Goal: Information Seeking & Learning: Learn about a topic

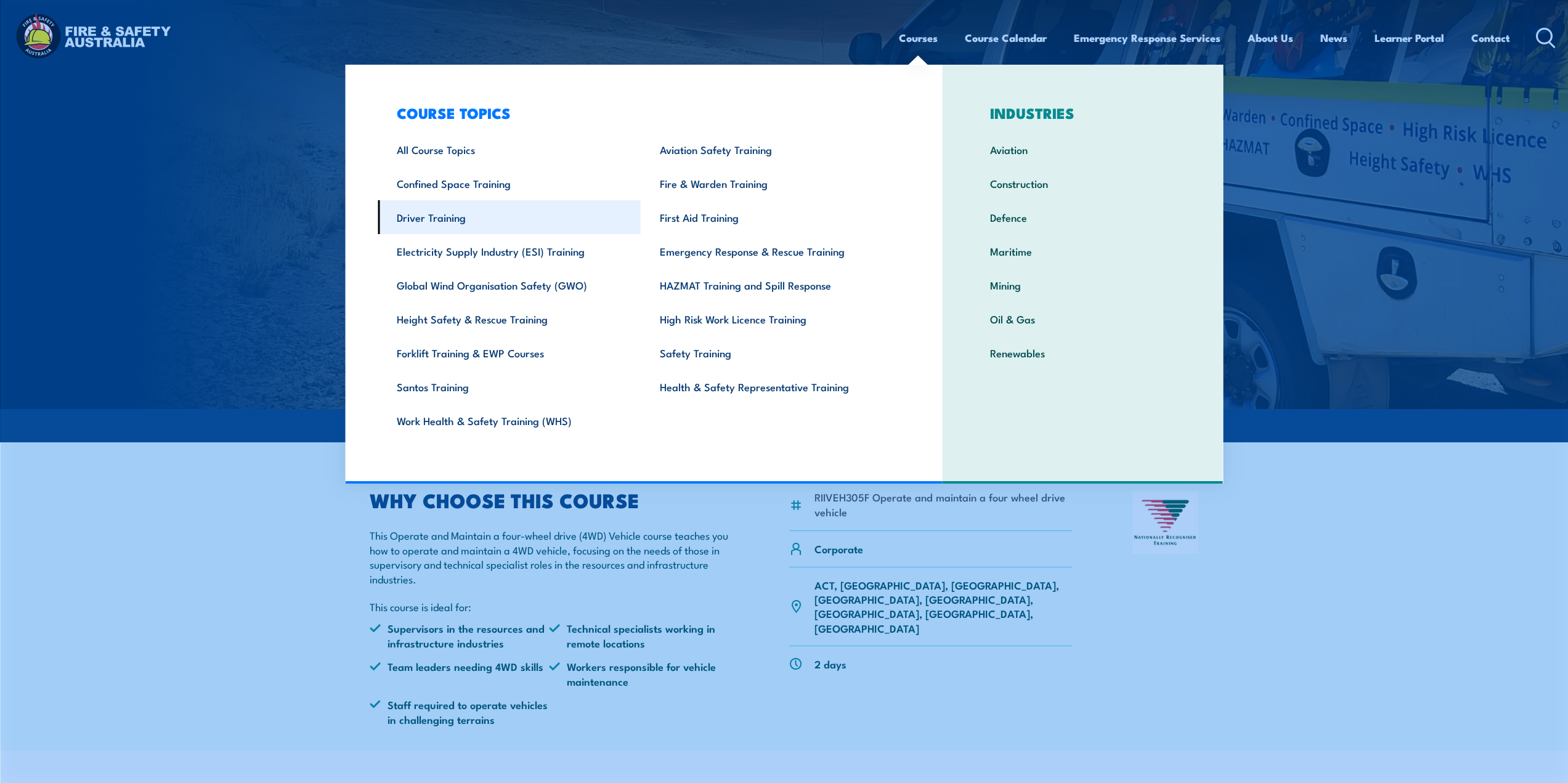
click at [426, 218] on link "Driver Training" at bounding box center [509, 217] width 263 height 34
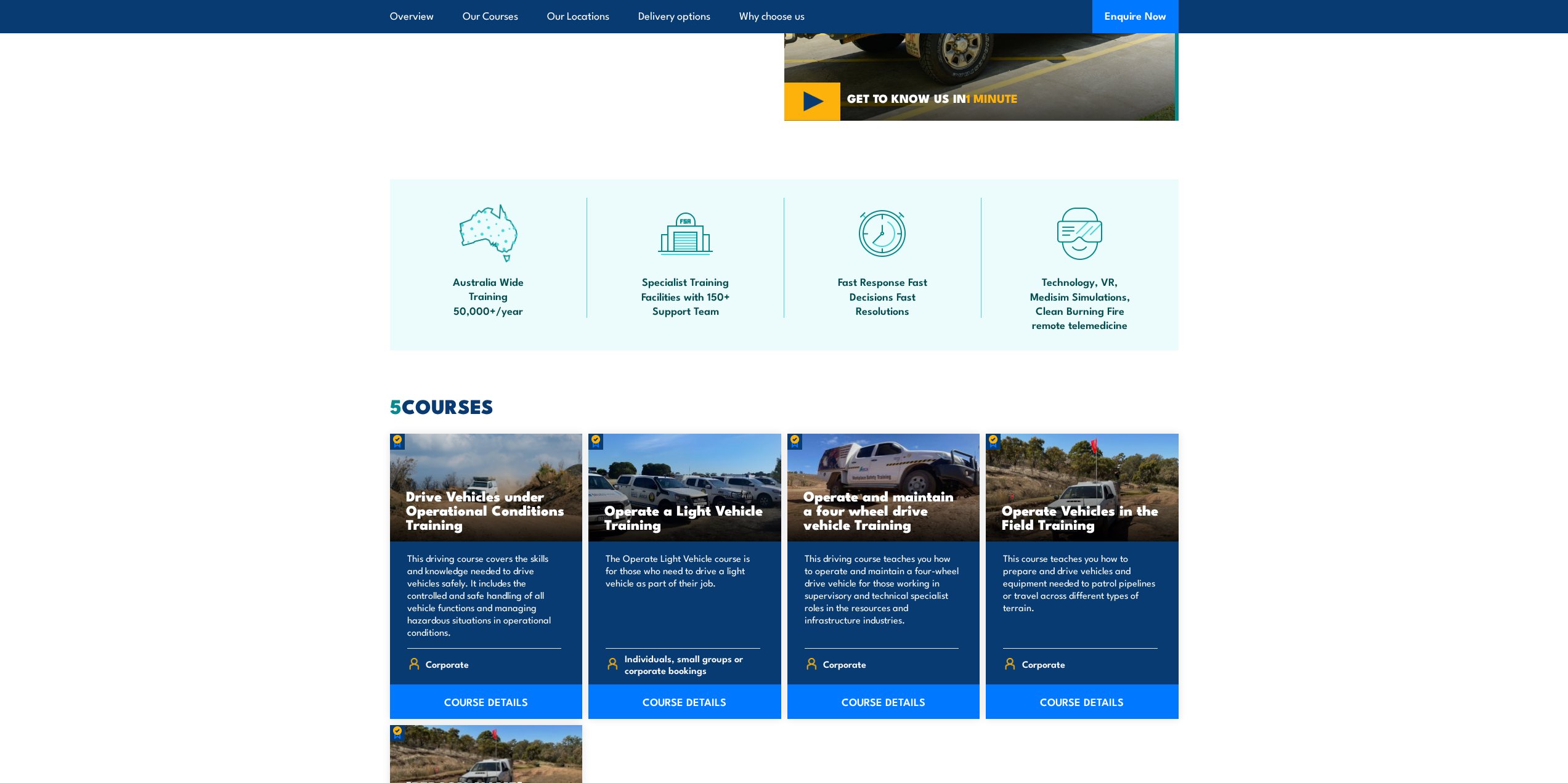
scroll to position [739, 0]
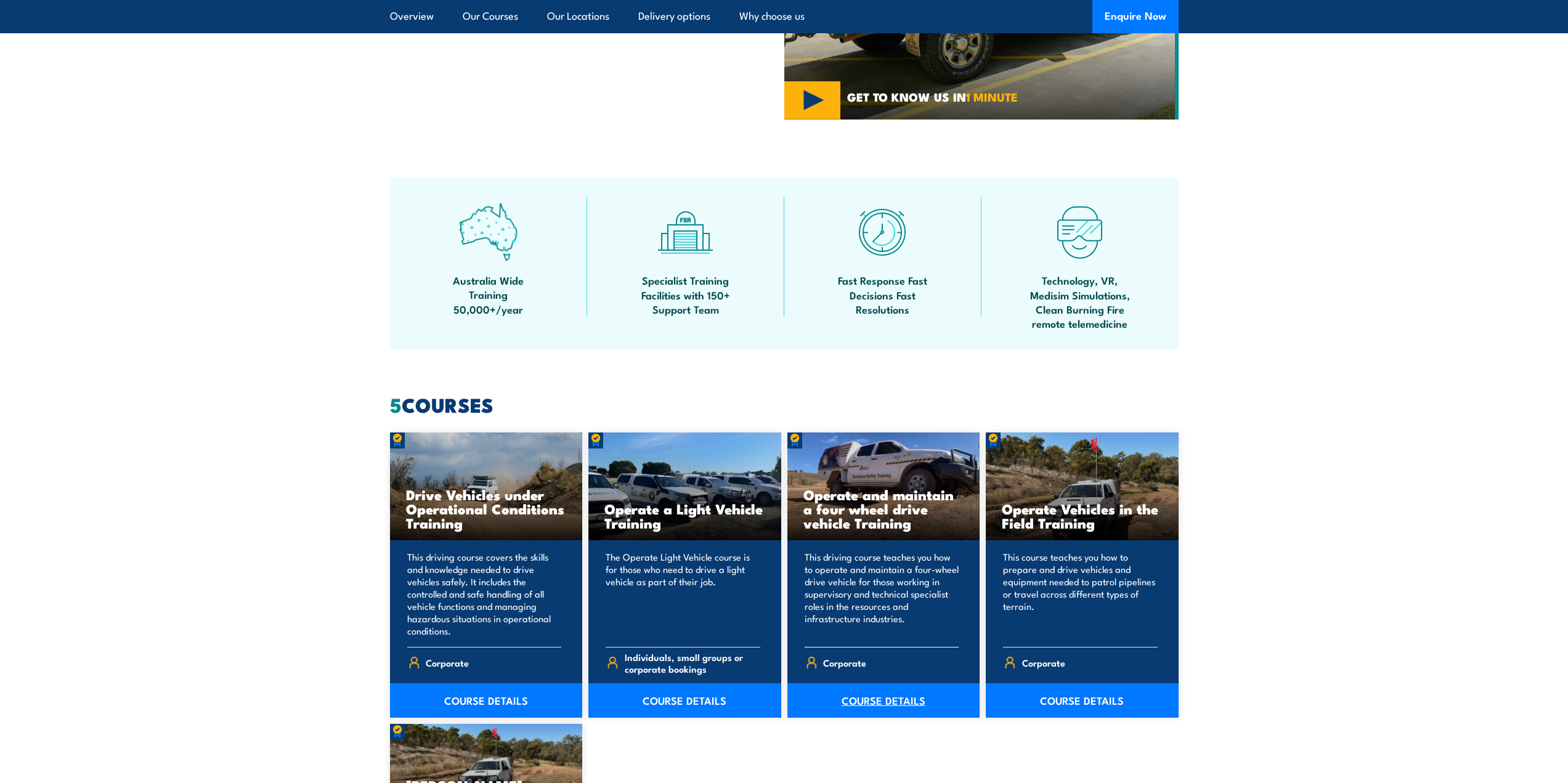
click at [876, 702] on link "COURSE DETAILS" at bounding box center [884, 700] width 192 height 34
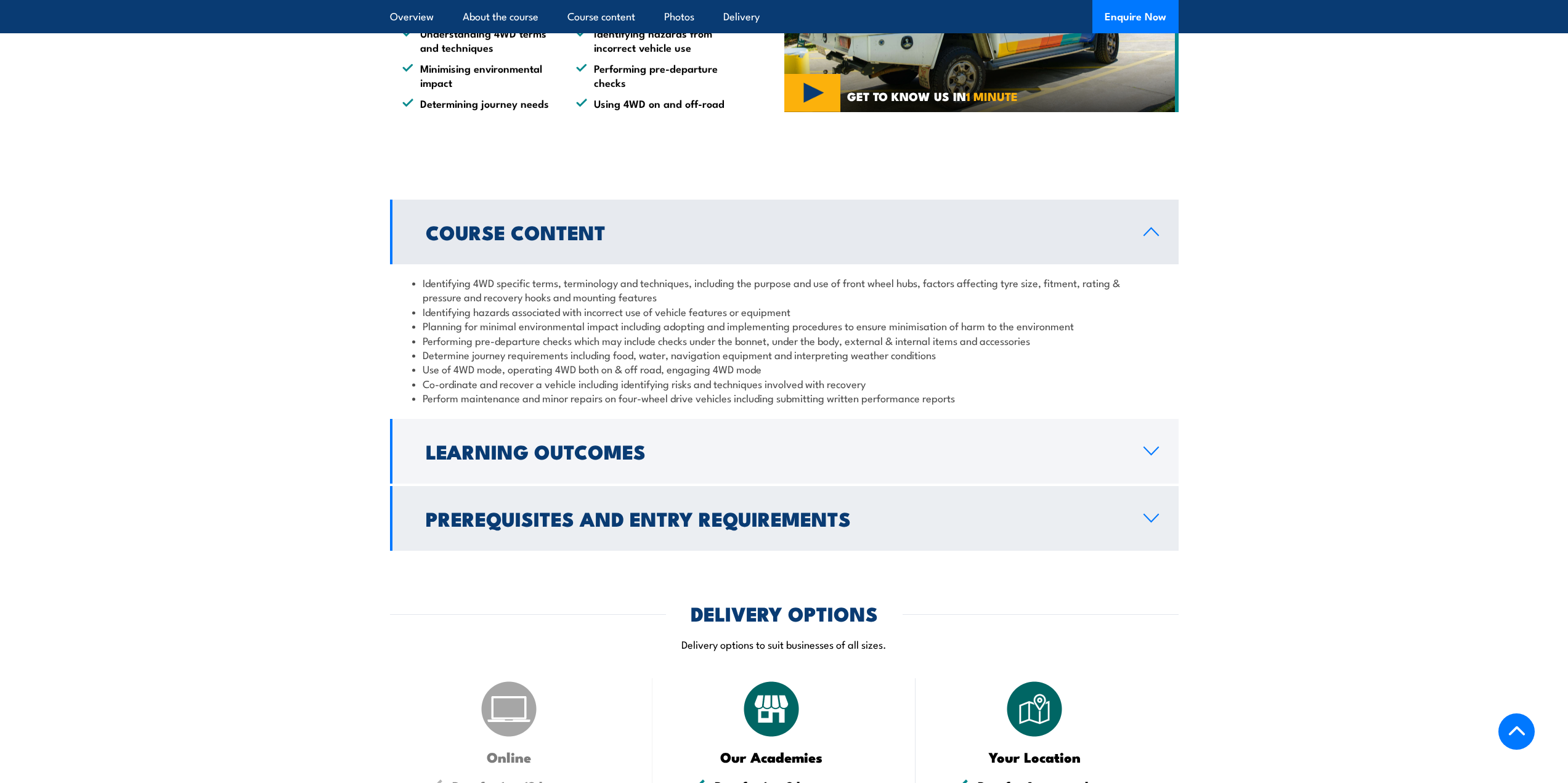
scroll to position [1047, 0]
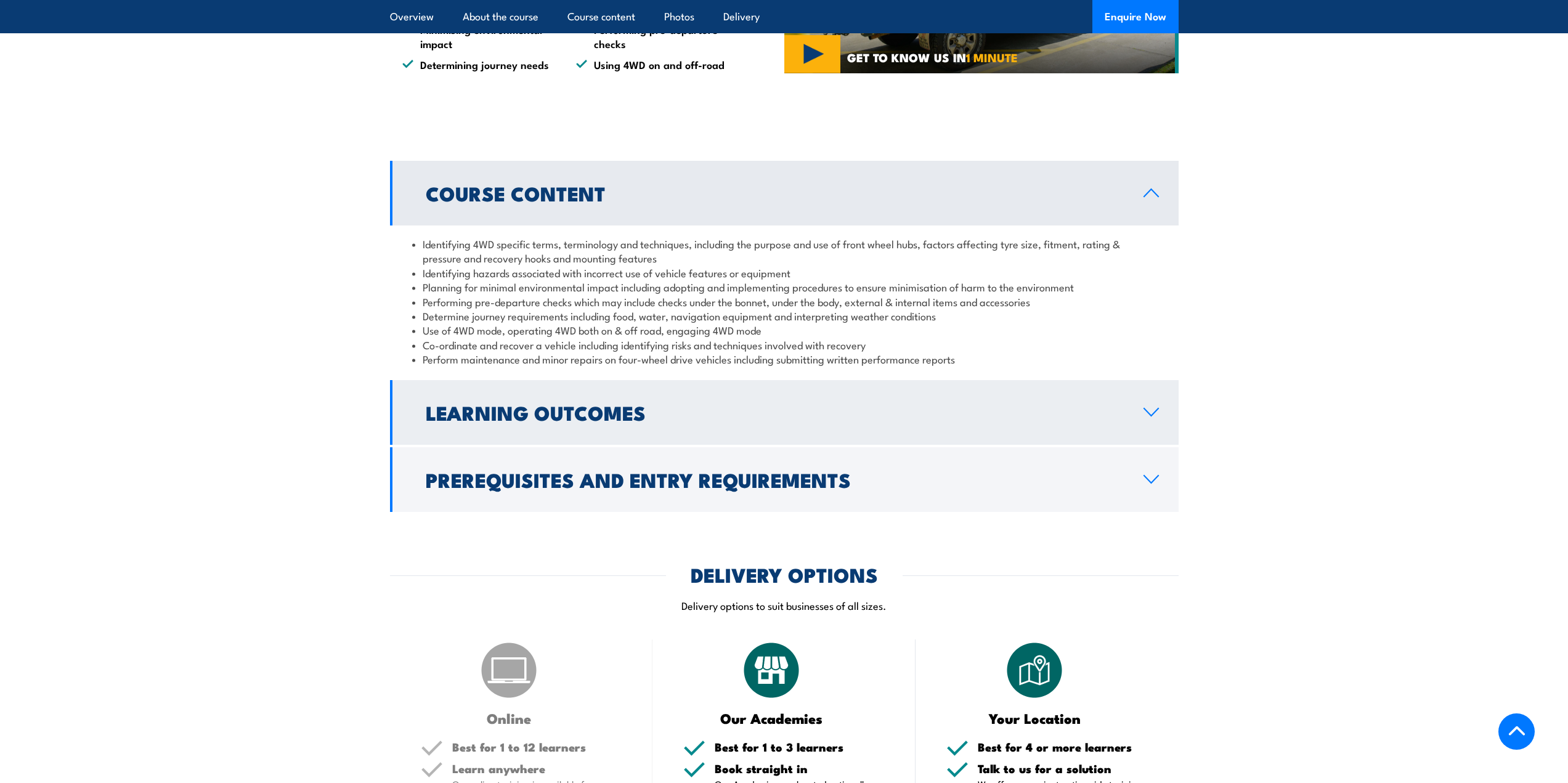
click at [1152, 410] on icon at bounding box center [1151, 412] width 16 height 10
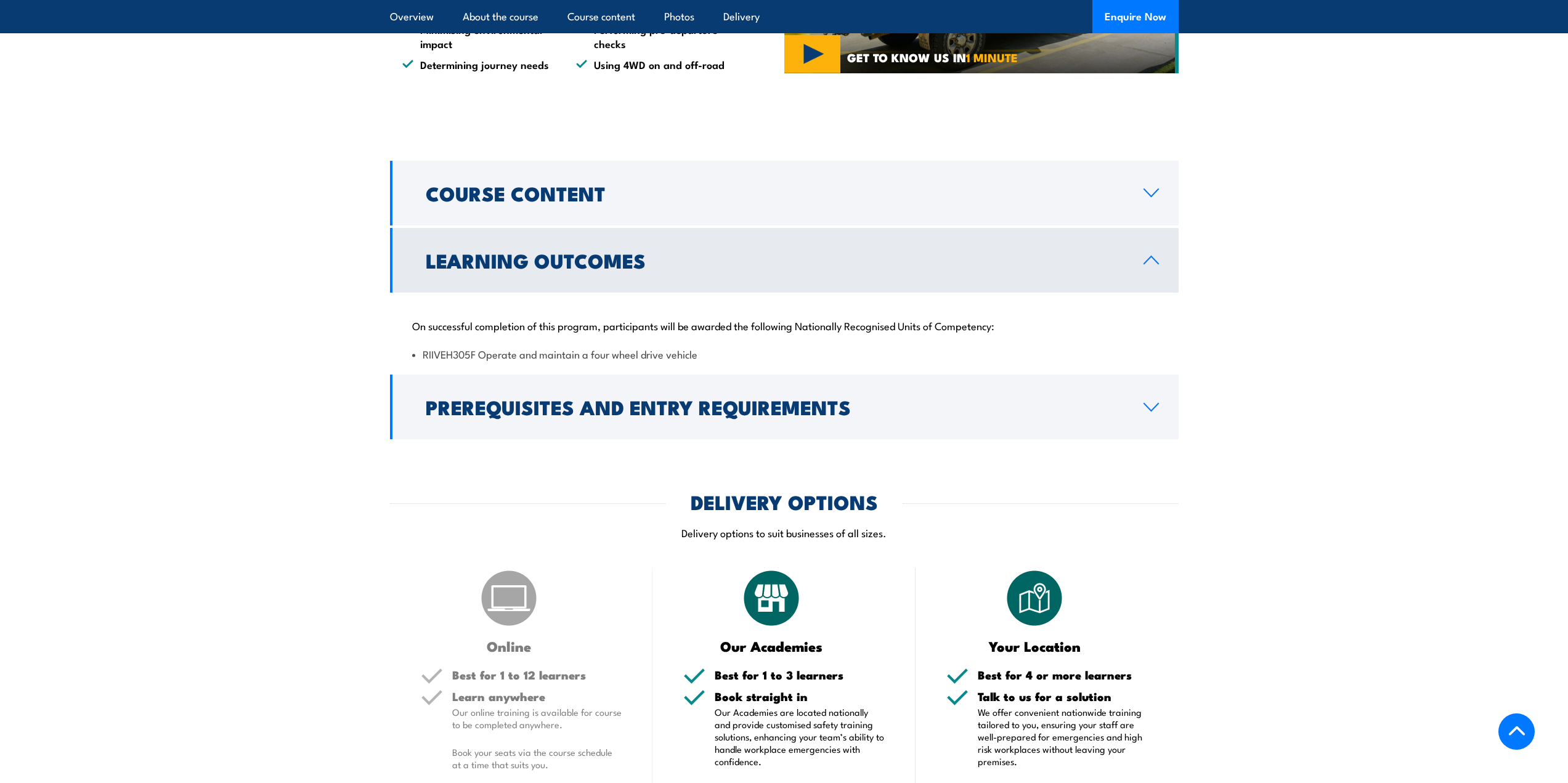
click at [1158, 254] on link "Learning Outcomes" at bounding box center [784, 259] width 789 height 64
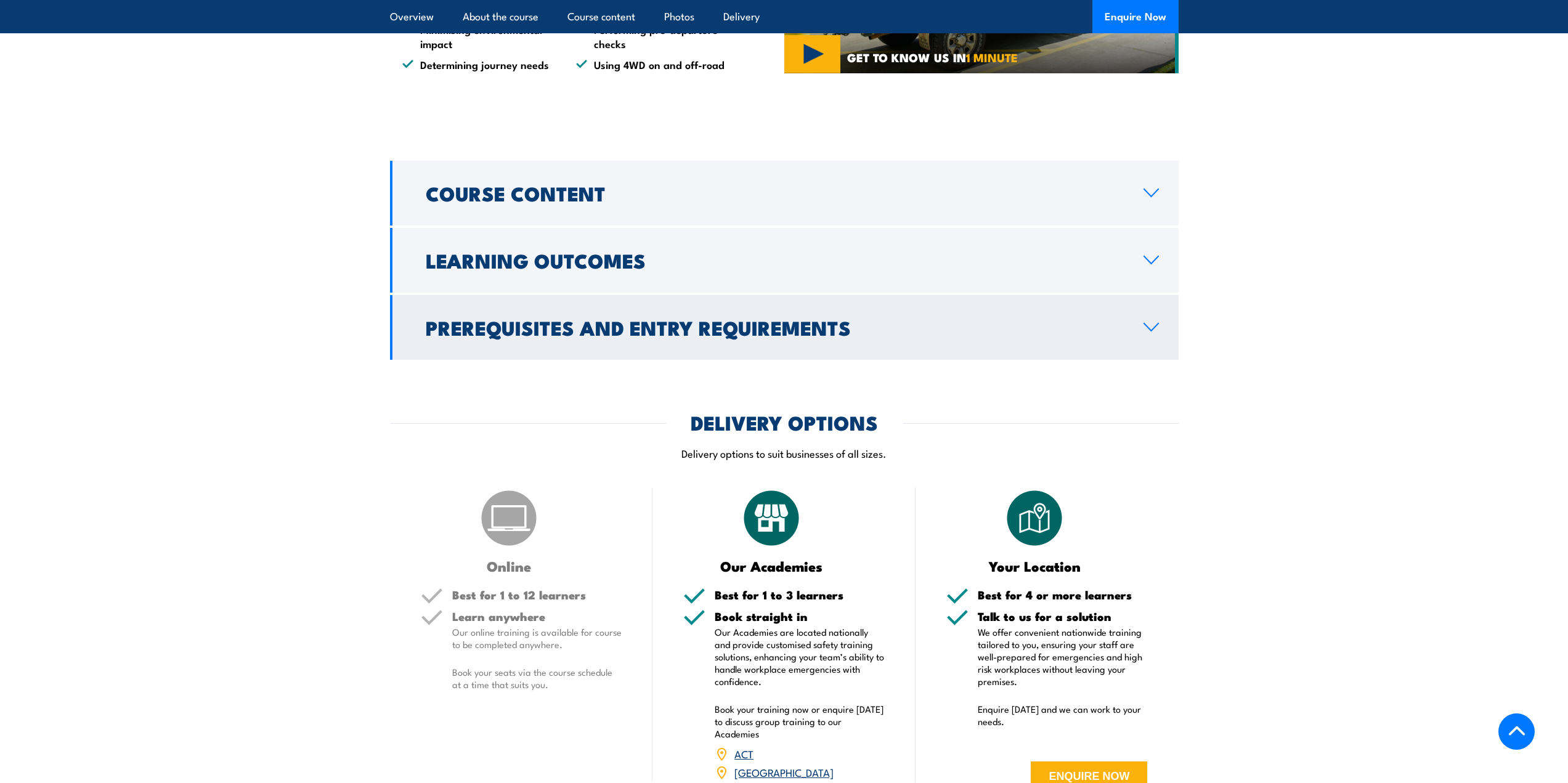
click at [1158, 319] on link "Prerequisites and Entry Requirements" at bounding box center [784, 327] width 789 height 64
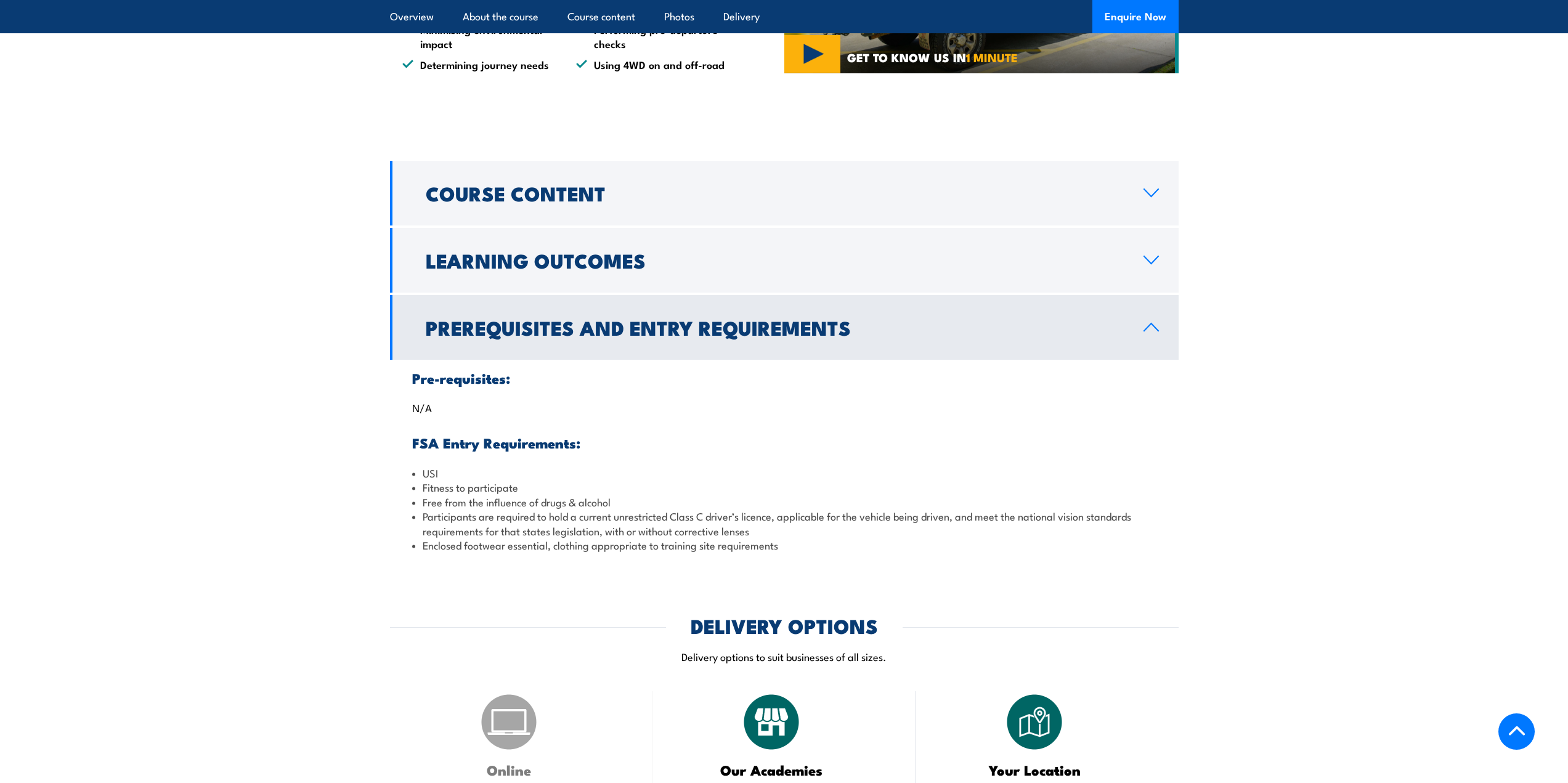
click at [1161, 333] on link "Prerequisites and Entry Requirements" at bounding box center [784, 327] width 789 height 64
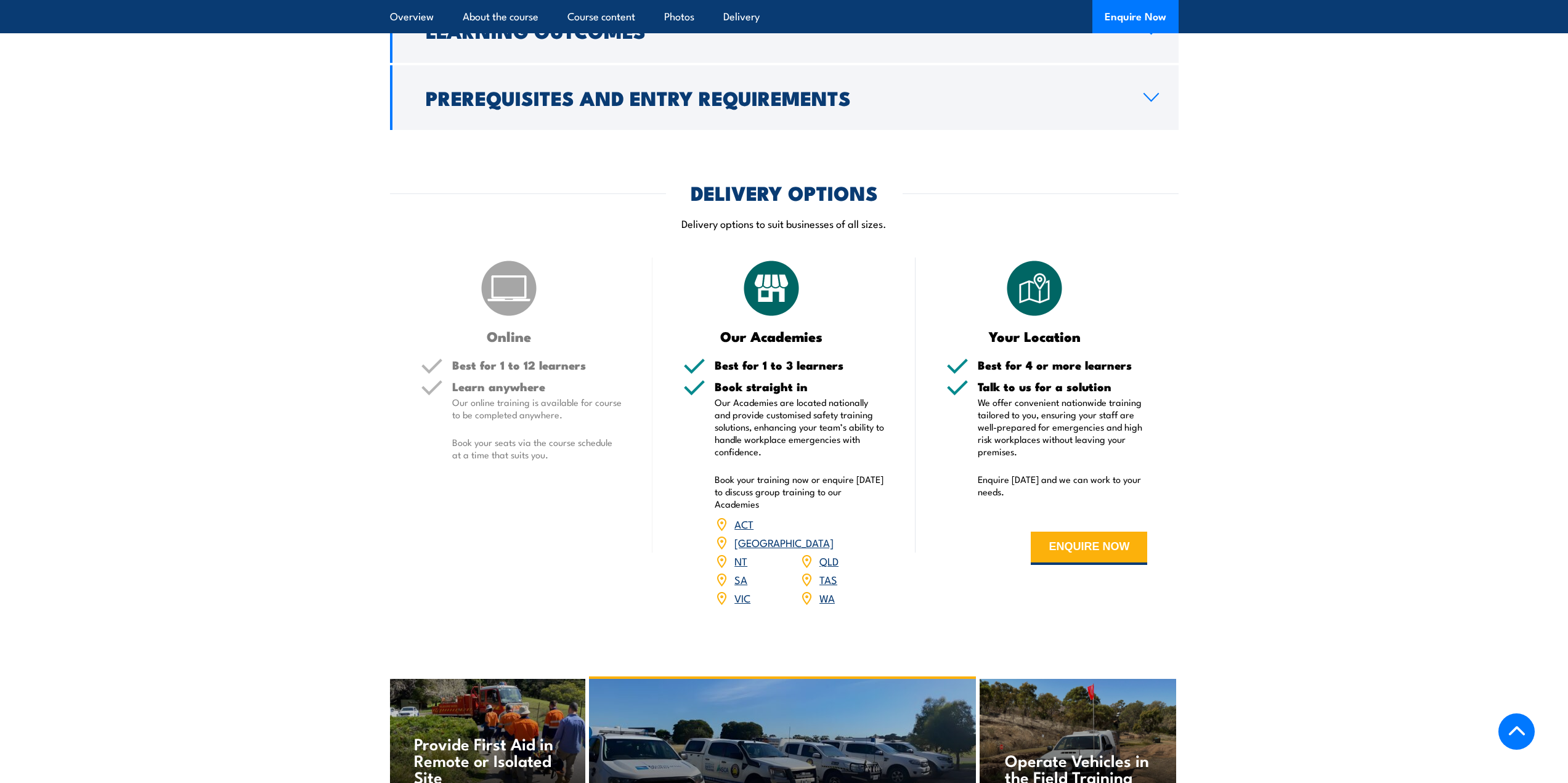
scroll to position [1294, 0]
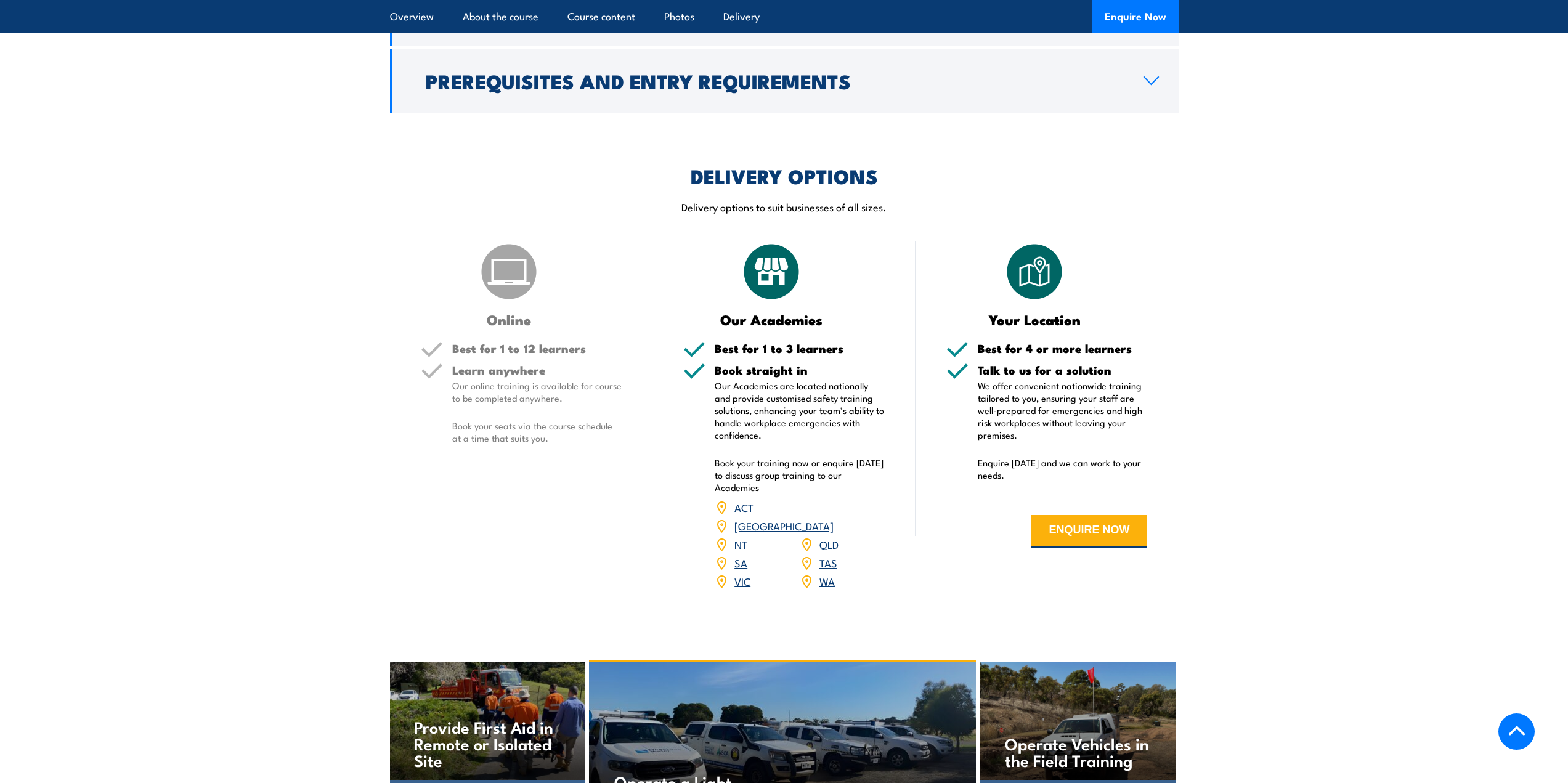
click at [742, 573] on link "VIC" at bounding box center [742, 581] width 16 height 15
